Goal: Information Seeking & Learning: Learn about a topic

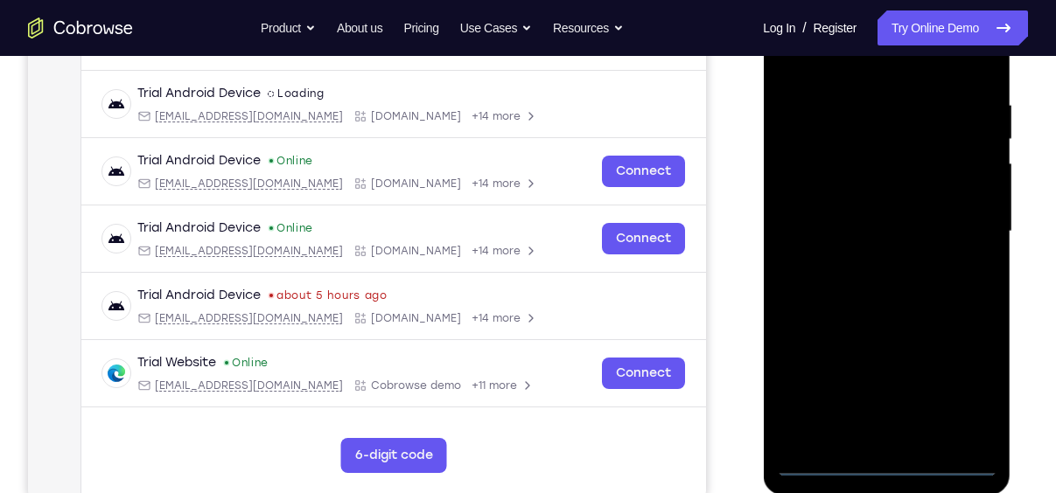
click at [889, 461] on div at bounding box center [886, 232] width 220 height 490
click at [962, 388] on div at bounding box center [886, 232] width 220 height 490
click at [962, 384] on div at bounding box center [886, 232] width 220 height 490
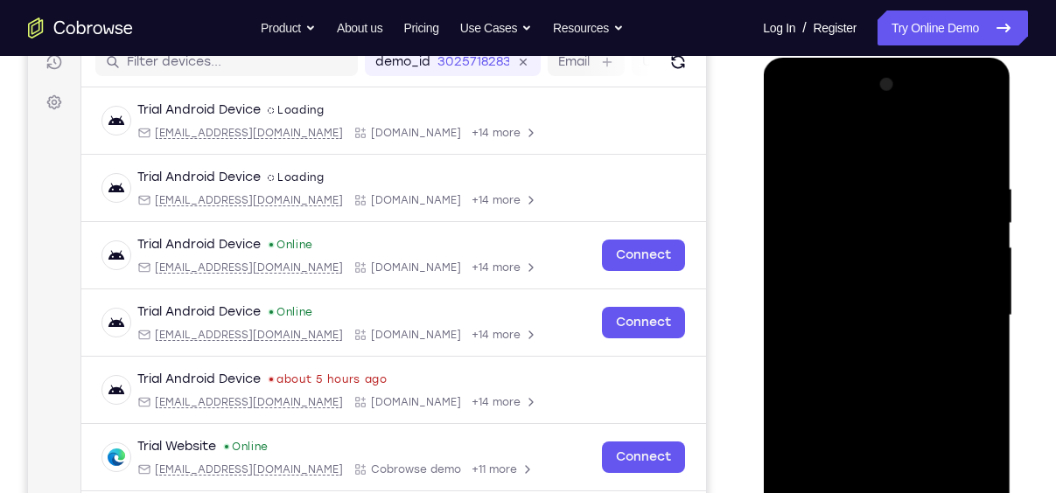
scroll to position [230, 0]
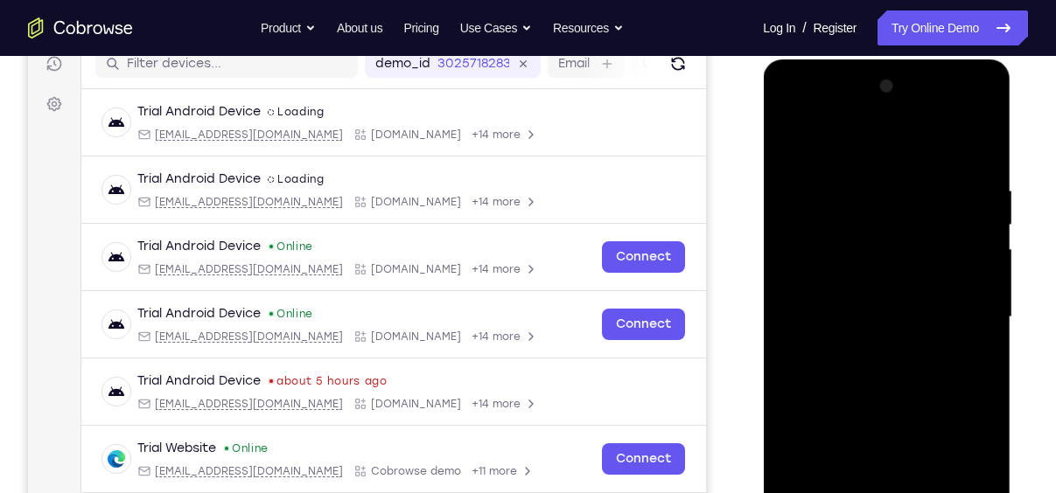
click at [833, 140] on div at bounding box center [886, 318] width 220 height 490
click at [963, 302] on div at bounding box center [886, 318] width 220 height 490
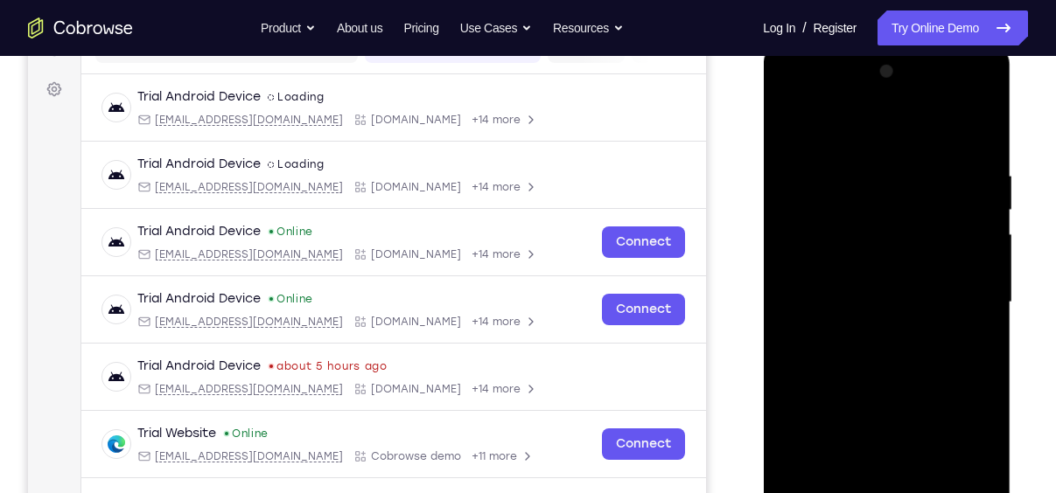
click at [865, 335] on div at bounding box center [886, 303] width 220 height 490
click at [842, 276] on div at bounding box center [886, 303] width 220 height 490
click at [819, 231] on div at bounding box center [886, 303] width 220 height 490
click at [826, 261] on div at bounding box center [886, 303] width 220 height 490
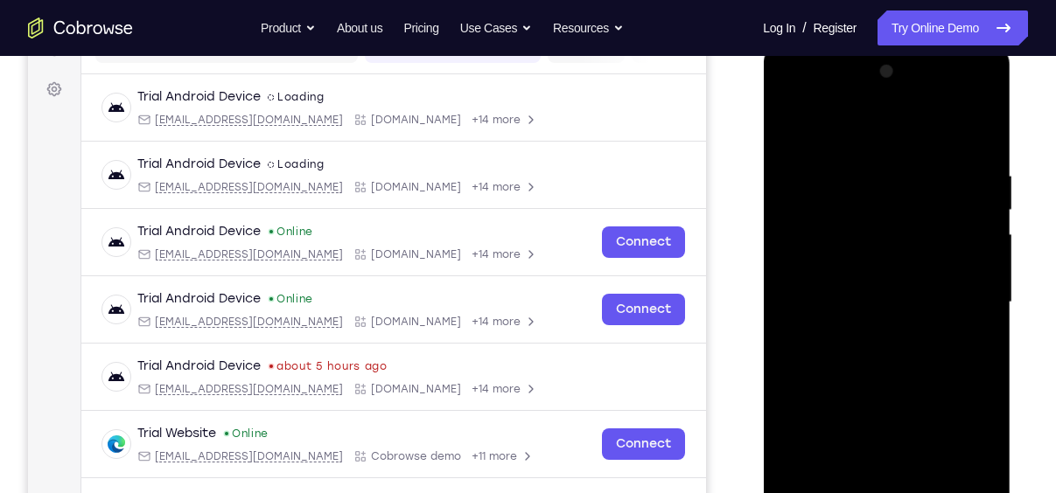
click at [889, 305] on div at bounding box center [886, 303] width 220 height 490
click at [883, 358] on div at bounding box center [886, 303] width 220 height 490
click at [882, 357] on div at bounding box center [886, 303] width 220 height 490
drag, startPoint x: 842, startPoint y: 136, endPoint x: 839, endPoint y: 20, distance: 115.5
click at [839, 45] on html "Online web based iOS Simulators and Android Emulators. Run iPhone, iPad, Mobile…" at bounding box center [887, 307] width 249 height 525
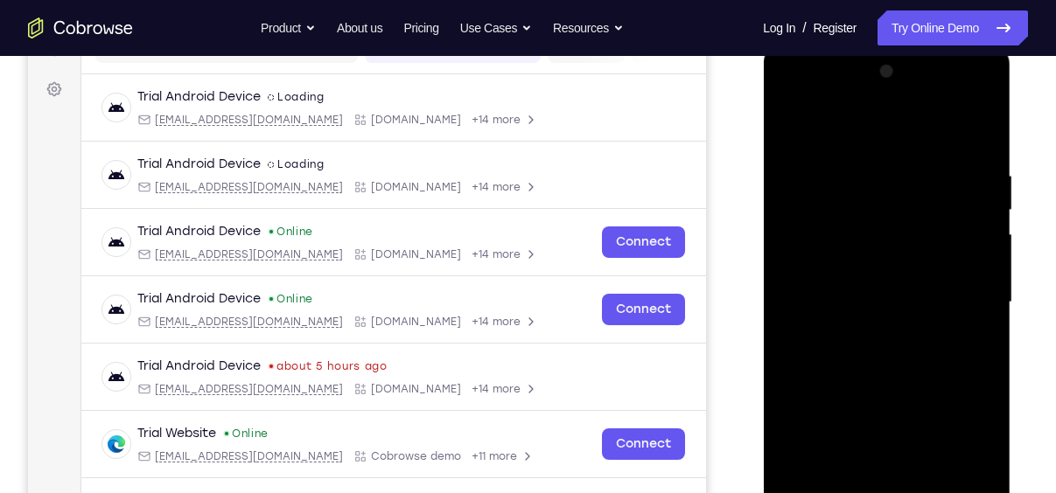
click at [868, 159] on div at bounding box center [886, 303] width 220 height 490
click at [979, 147] on div at bounding box center [886, 303] width 220 height 490
click at [863, 154] on div at bounding box center [886, 303] width 220 height 490
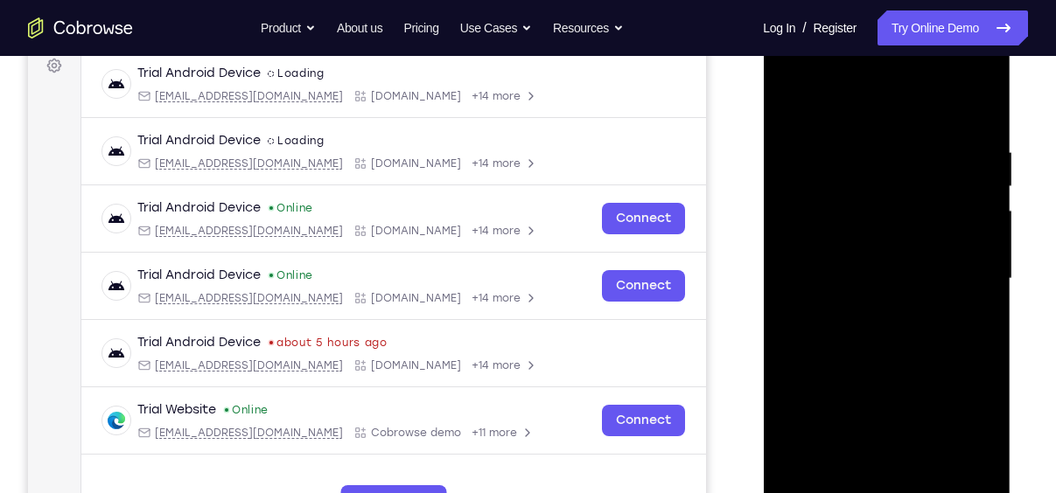
scroll to position [268, 0]
click at [935, 280] on div at bounding box center [886, 280] width 220 height 490
drag, startPoint x: 847, startPoint y: 307, endPoint x: 950, endPoint y: 314, distance: 102.6
click at [950, 314] on div at bounding box center [886, 280] width 220 height 490
click at [954, 481] on div at bounding box center [886, 280] width 220 height 490
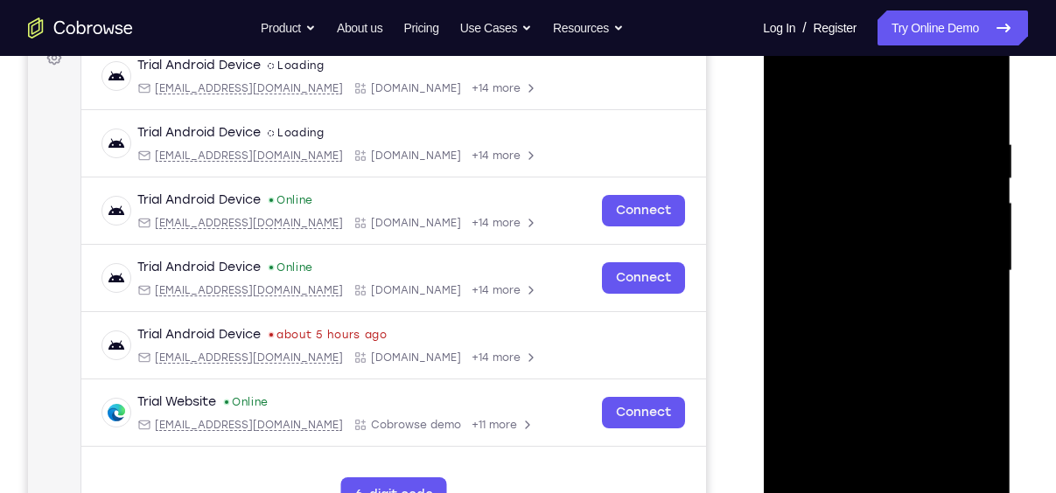
scroll to position [275, 0]
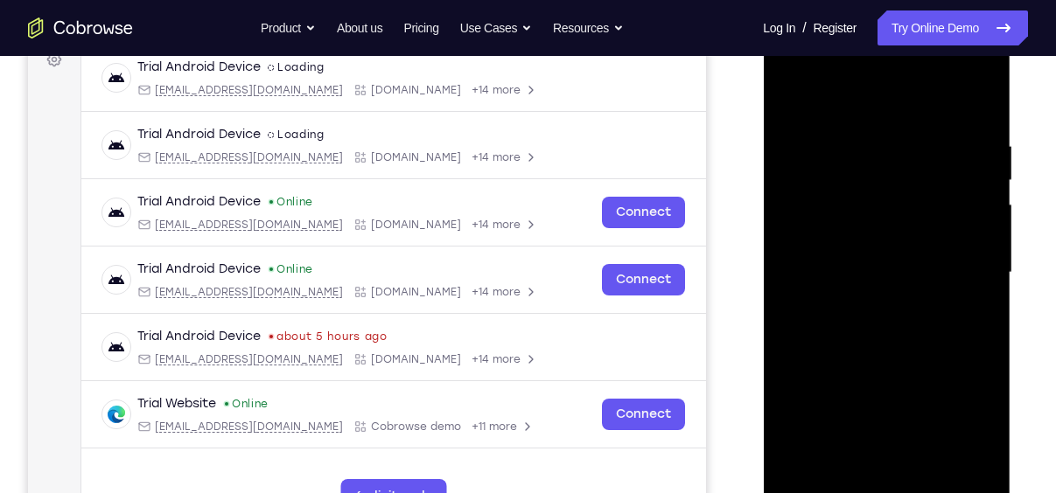
click at [978, 101] on div at bounding box center [886, 273] width 220 height 490
drag, startPoint x: 908, startPoint y: 282, endPoint x: 913, endPoint y: 154, distance: 127.8
click at [913, 154] on div at bounding box center [886, 273] width 220 height 490
click at [982, 222] on div at bounding box center [886, 273] width 220 height 490
click at [984, 226] on div at bounding box center [886, 273] width 220 height 490
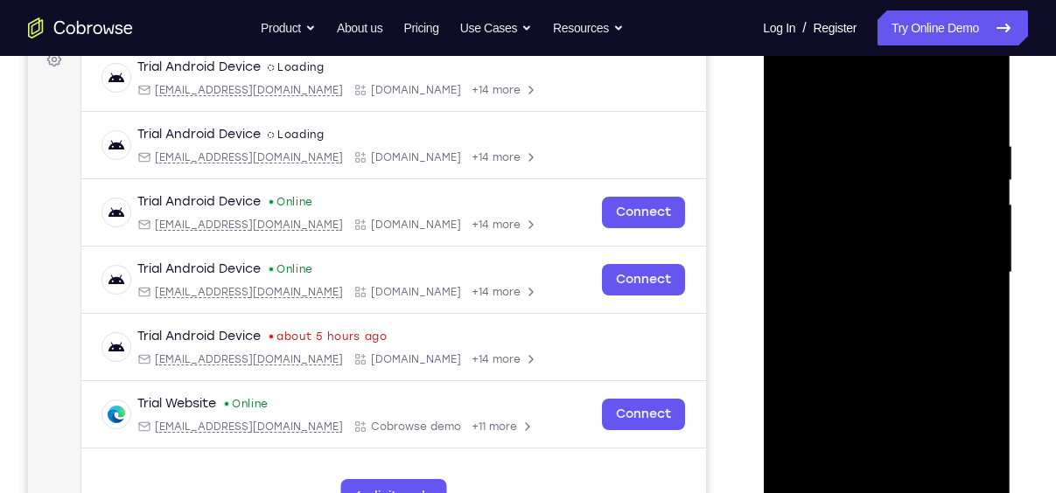
click at [984, 226] on div at bounding box center [886, 273] width 220 height 490
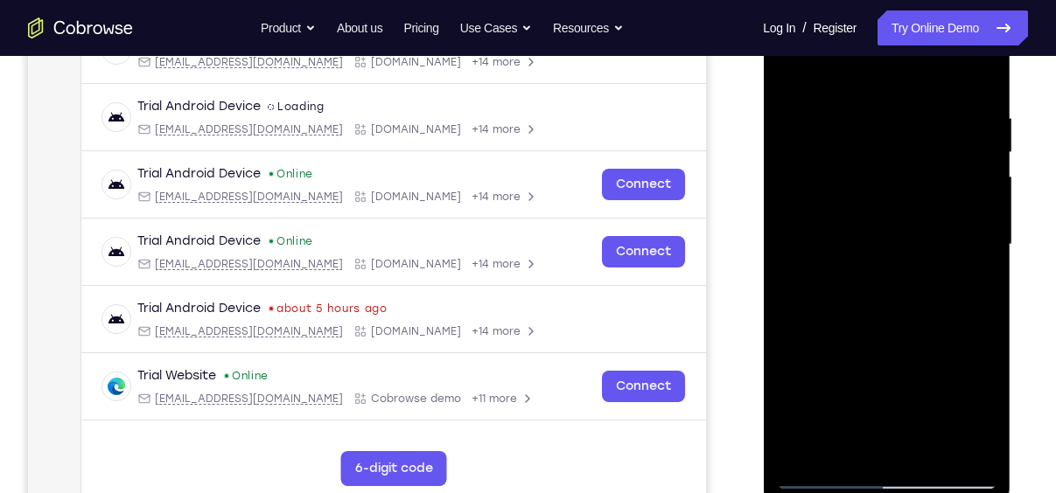
scroll to position [303, 0]
click at [925, 451] on div at bounding box center [886, 244] width 220 height 490
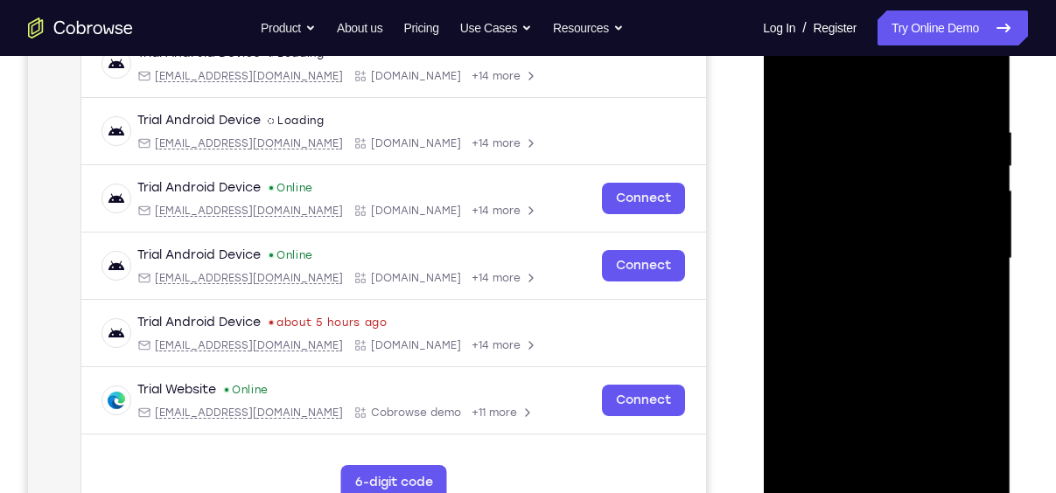
scroll to position [288, 0]
click at [888, 351] on div at bounding box center [886, 260] width 220 height 490
click at [982, 165] on div at bounding box center [886, 260] width 220 height 490
click at [987, 163] on div at bounding box center [886, 260] width 220 height 490
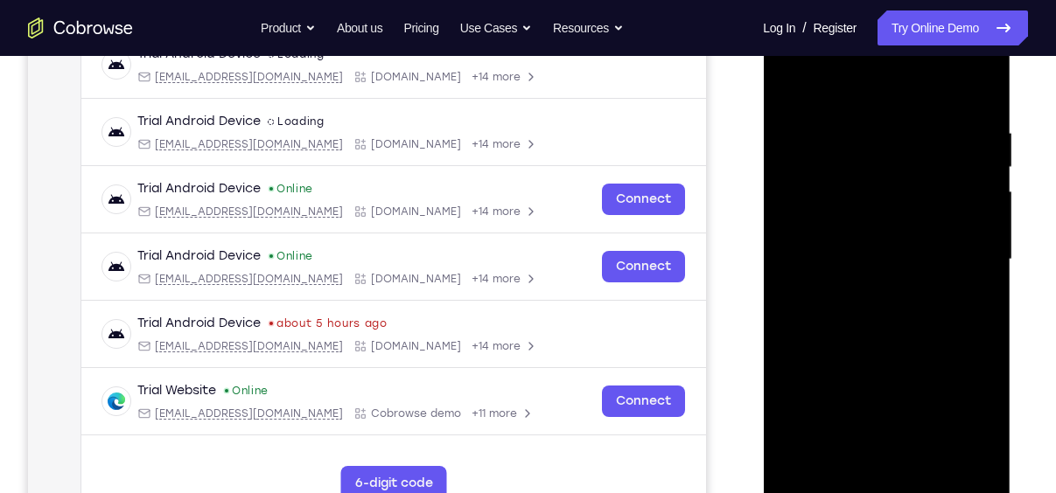
click at [987, 163] on div at bounding box center [886, 260] width 220 height 490
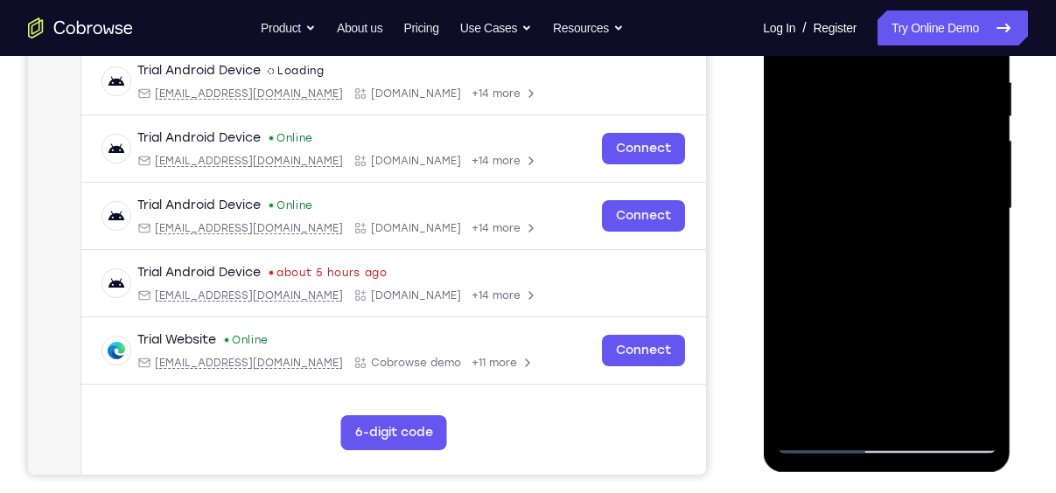
click at [817, 438] on div at bounding box center [886, 209] width 220 height 490
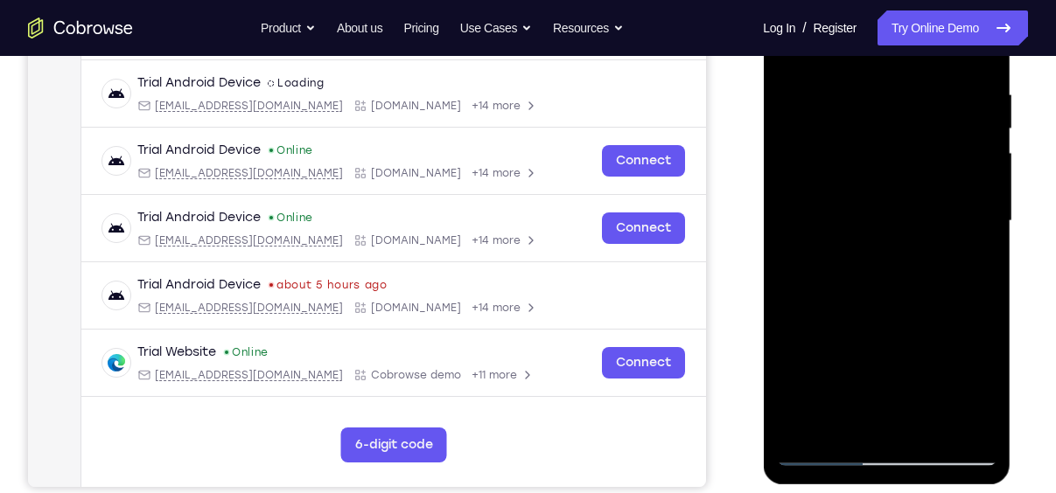
click at [924, 427] on div at bounding box center [886, 221] width 220 height 490
click at [883, 317] on div at bounding box center [886, 221] width 220 height 490
click at [916, 353] on div at bounding box center [886, 221] width 220 height 490
click at [795, 351] on div at bounding box center [886, 221] width 220 height 490
click at [828, 270] on div at bounding box center [886, 221] width 220 height 490
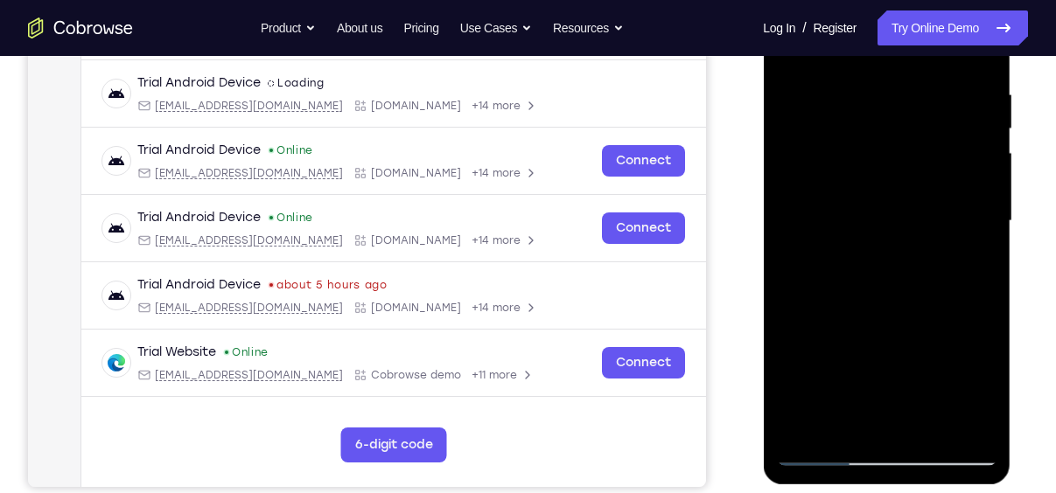
click at [819, 454] on div at bounding box center [886, 221] width 220 height 490
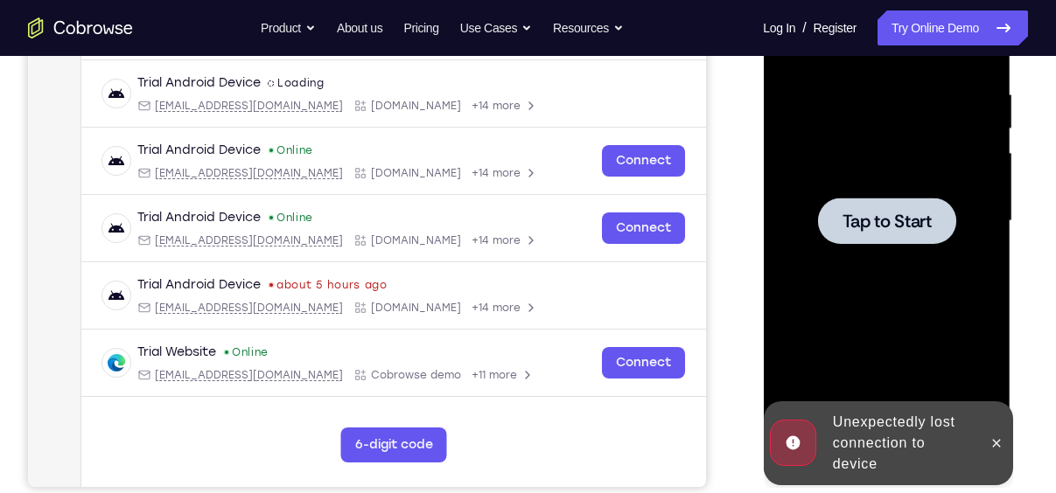
click at [825, 453] on div "Online web based iOS Simulators and Android Emulators. Run iPhone, iPad, Mobile…" at bounding box center [887, 225] width 249 height 525
click at [991, 443] on icon at bounding box center [995, 443] width 14 height 14
